Goal: Task Accomplishment & Management: Use online tool/utility

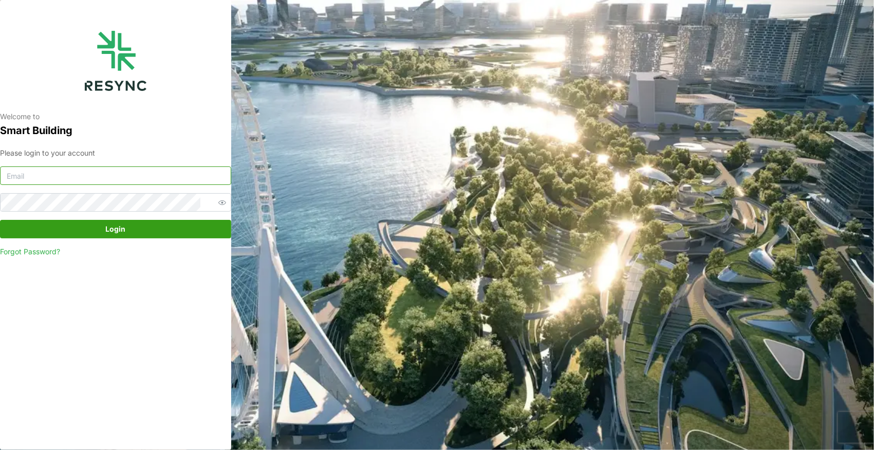
click at [172, 177] on input at bounding box center [115, 176] width 231 height 19
click at [138, 175] on input at bounding box center [115, 176] width 231 height 19
paste input "andrew.ong@aumovio.com"
type input "andrew.ong@aumovio.com"
click at [127, 233] on span "Login" at bounding box center [116, 229] width 212 height 17
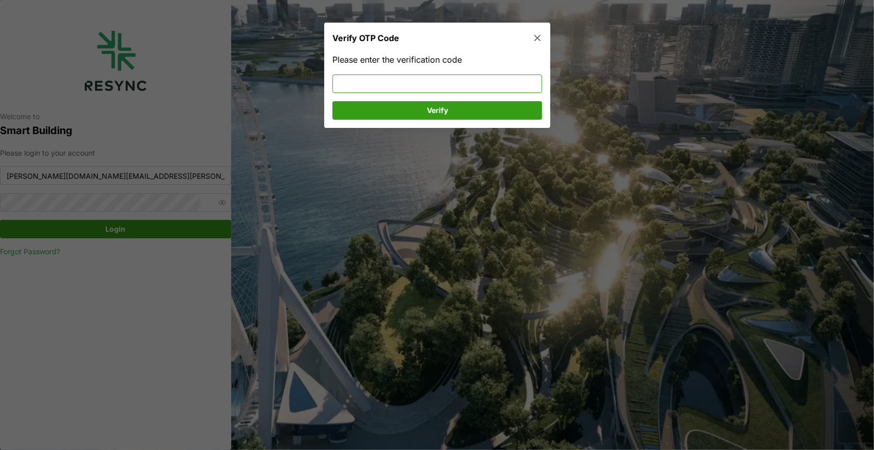
click at [443, 76] on input at bounding box center [438, 84] width 210 height 19
type input "544503"
click at [430, 117] on span "Verify" at bounding box center [437, 110] width 21 height 17
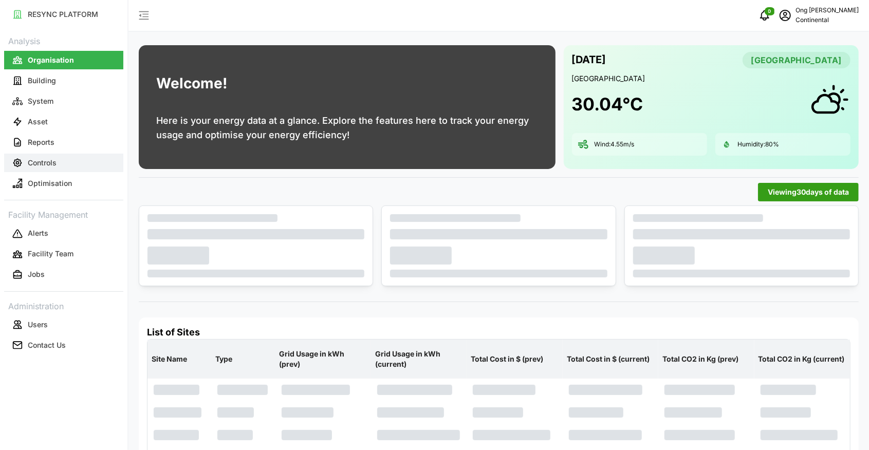
click at [51, 167] on p "Controls" at bounding box center [42, 163] width 29 height 10
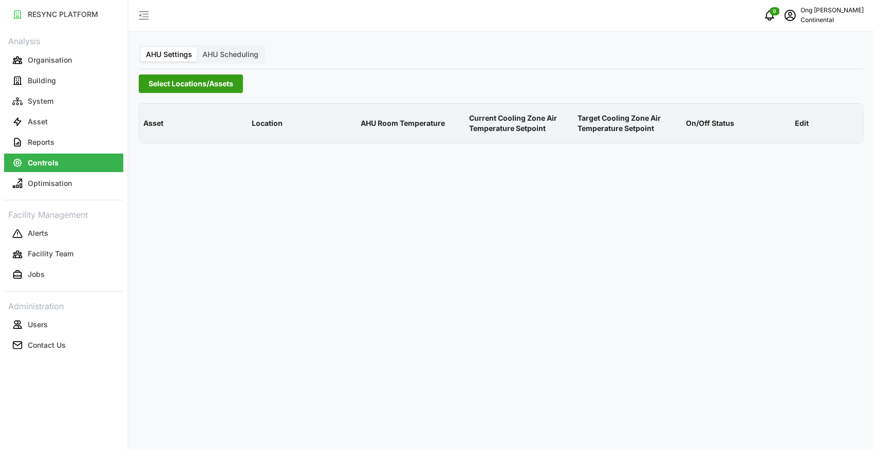
click at [187, 85] on span "Select Locations/Assets" at bounding box center [191, 83] width 85 height 17
click at [151, 129] on icon at bounding box center [152, 130] width 8 height 8
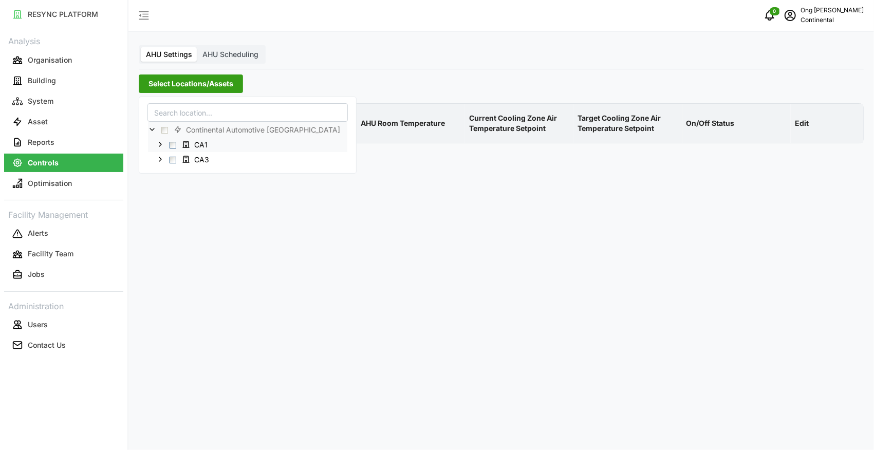
click at [170, 144] on span "Select CA1" at bounding box center [173, 145] width 7 height 7
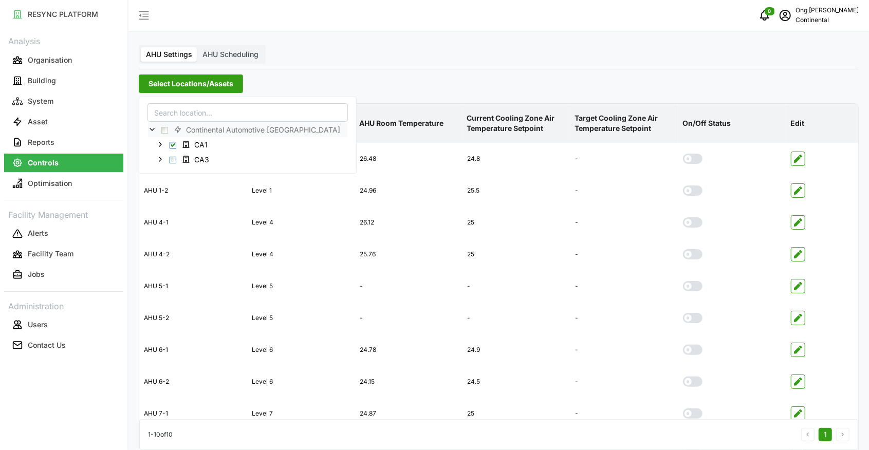
click at [457, 84] on div "Select Locations/Assets" at bounding box center [499, 84] width 720 height 19
click at [169, 82] on span "Select Locations/Assets" at bounding box center [191, 83] width 85 height 17
click at [175, 159] on span "Select CA3" at bounding box center [173, 160] width 7 height 7
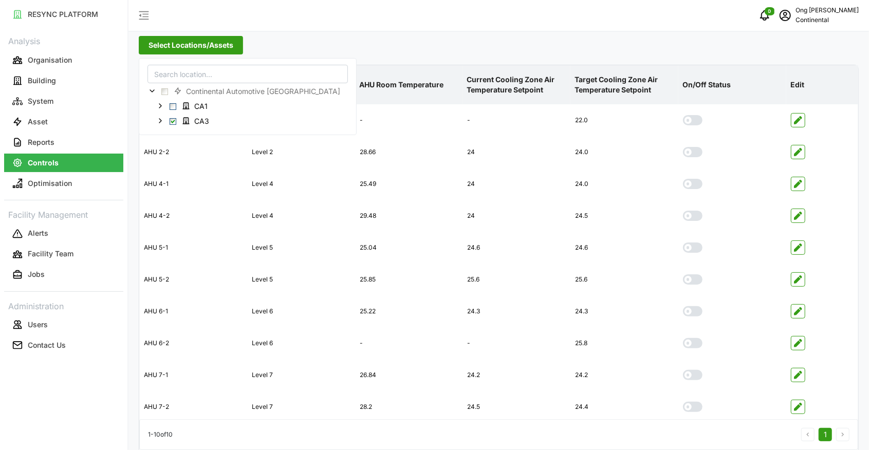
scroll to position [52, 0]
